Goal: Task Accomplishment & Management: Manage account settings

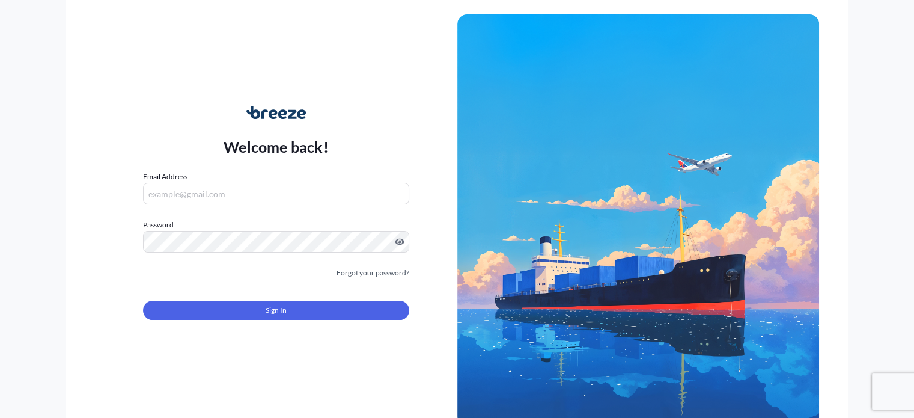
type input "[EMAIL_ADDRESS][DOMAIN_NAME]"
click at [291, 122] on div at bounding box center [275, 115] width 59 height 19
click at [386, 270] on link "Forgot your password?" at bounding box center [373, 273] width 73 height 12
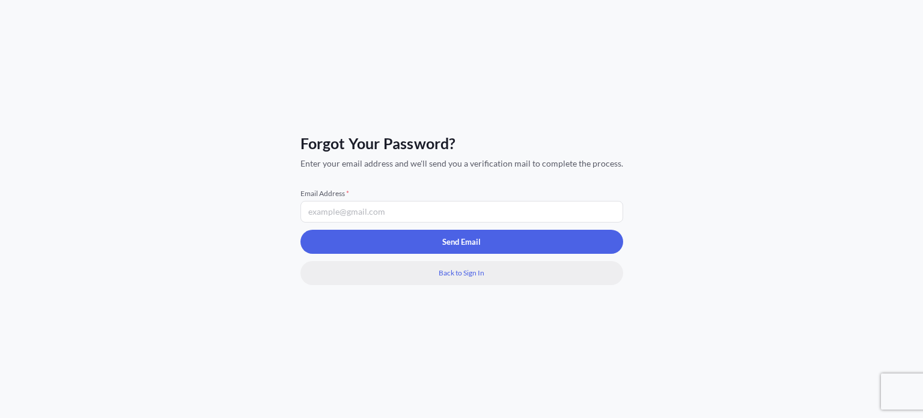
click at [412, 269] on link "Back to Sign In" at bounding box center [461, 273] width 323 height 24
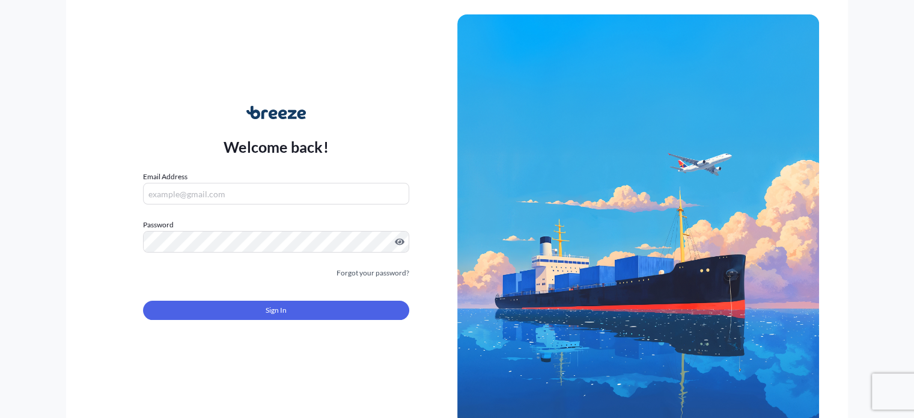
type input "[EMAIL_ADDRESS][DOMAIN_NAME]"
